Goal: Information Seeking & Learning: Learn about a topic

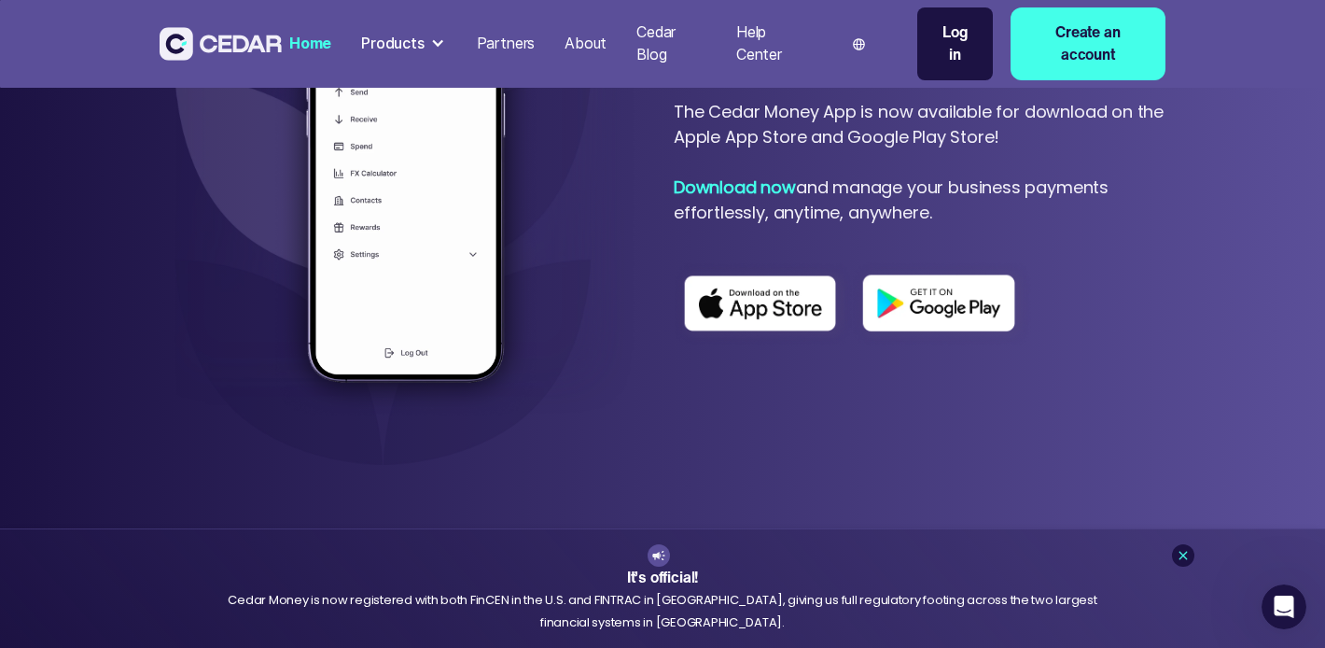
scroll to position [1090, 0]
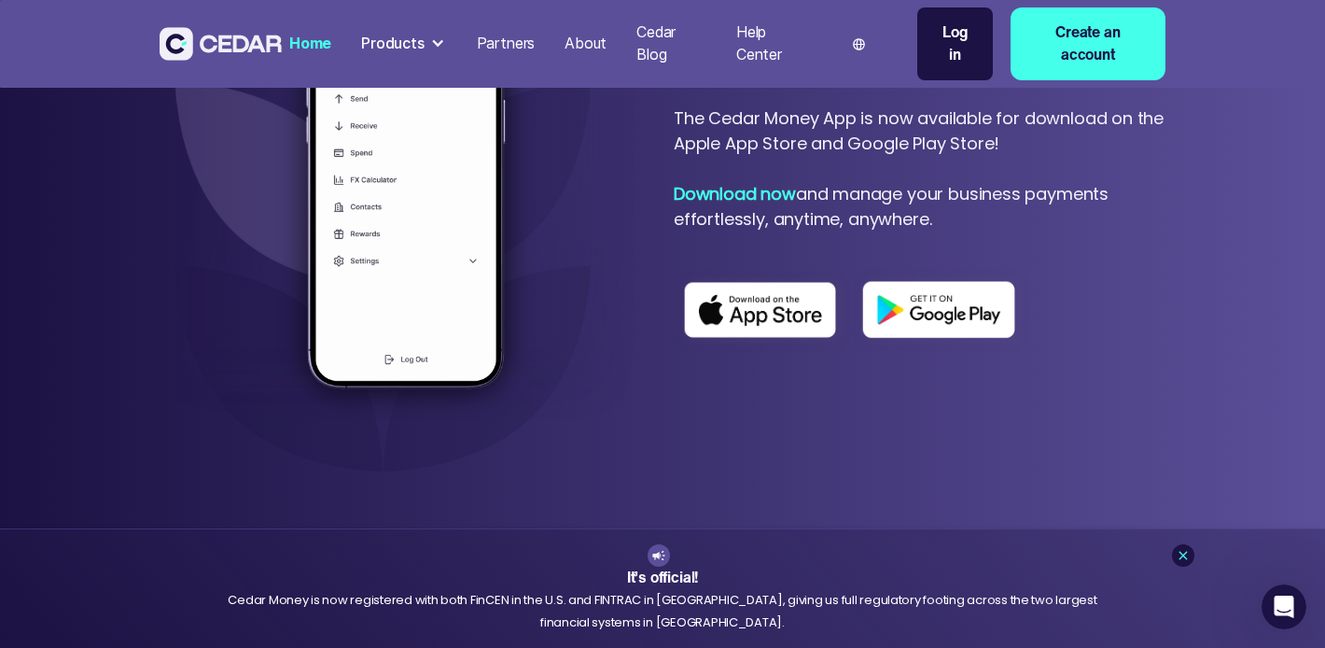
click at [508, 52] on div "Partners" at bounding box center [506, 44] width 59 height 22
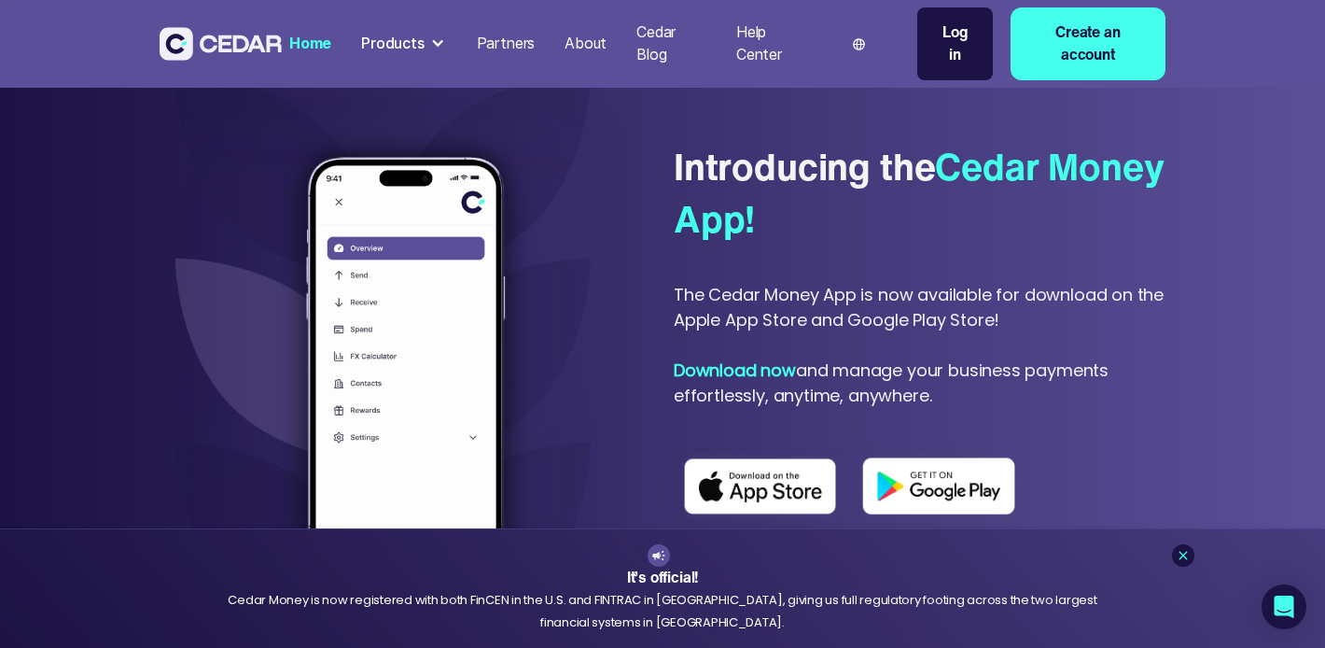
scroll to position [915, 0]
